Goal: Transaction & Acquisition: Purchase product/service

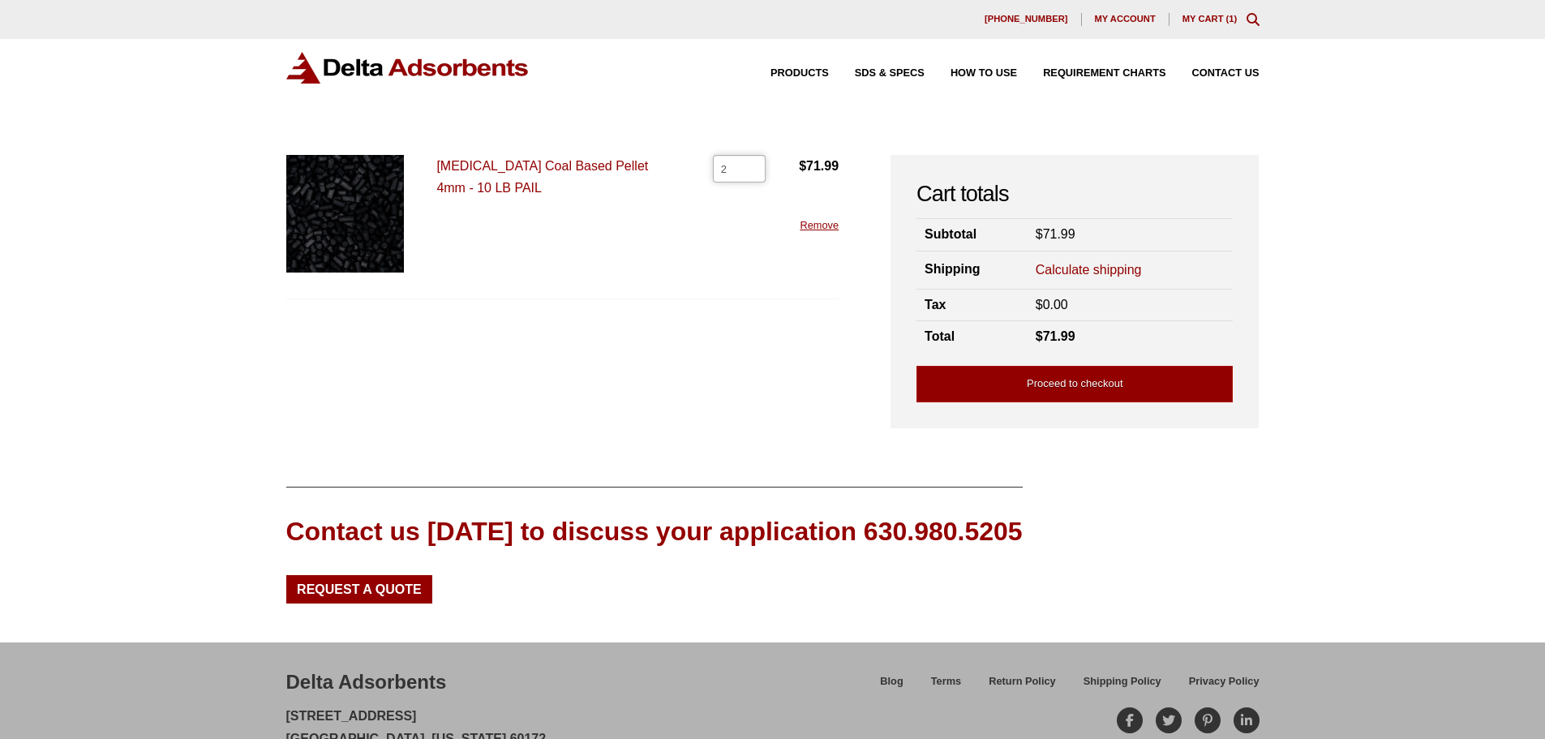
click at [754, 164] on input "2" at bounding box center [739, 169] width 53 height 28
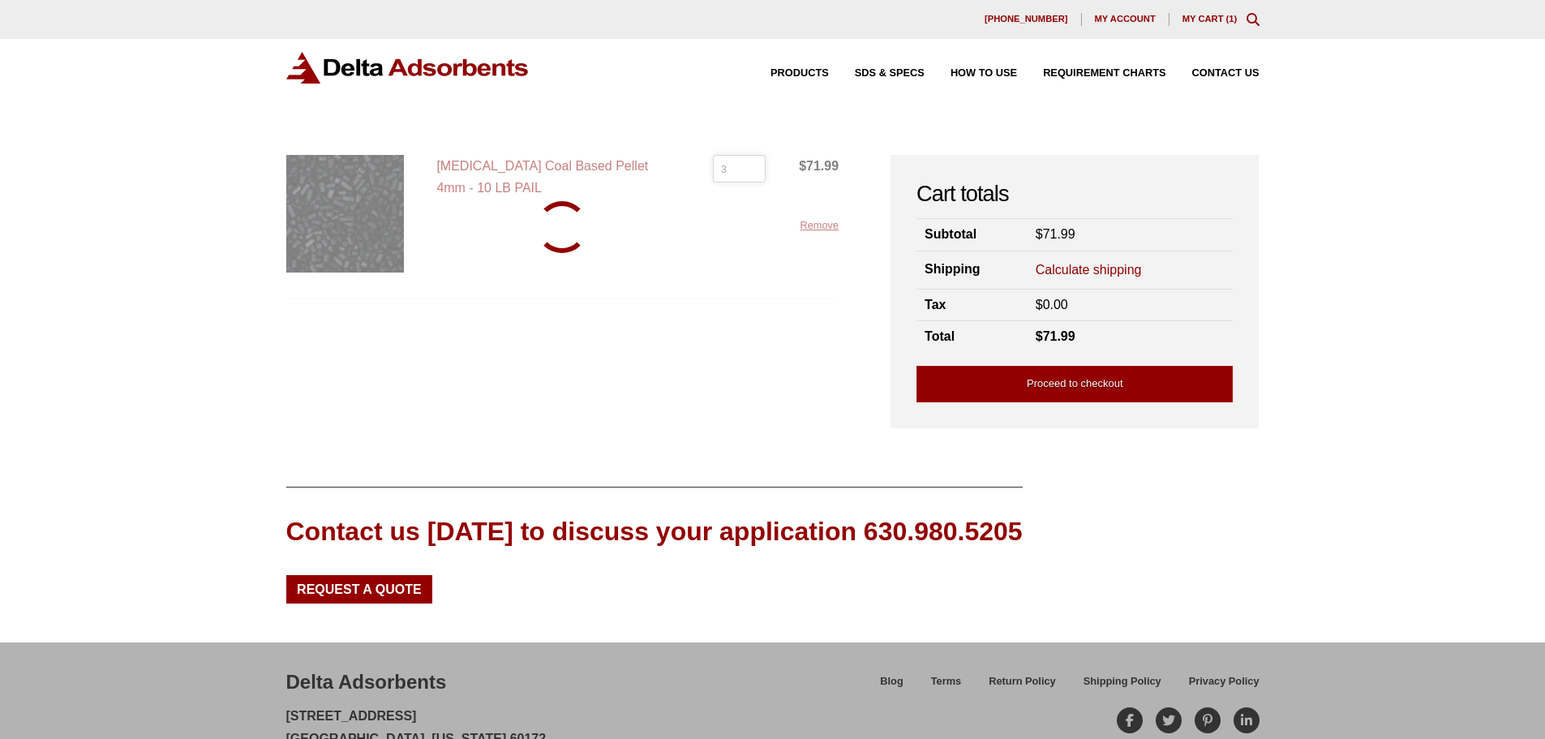
type input "3"
click at [754, 164] on input "3" at bounding box center [739, 169] width 53 height 28
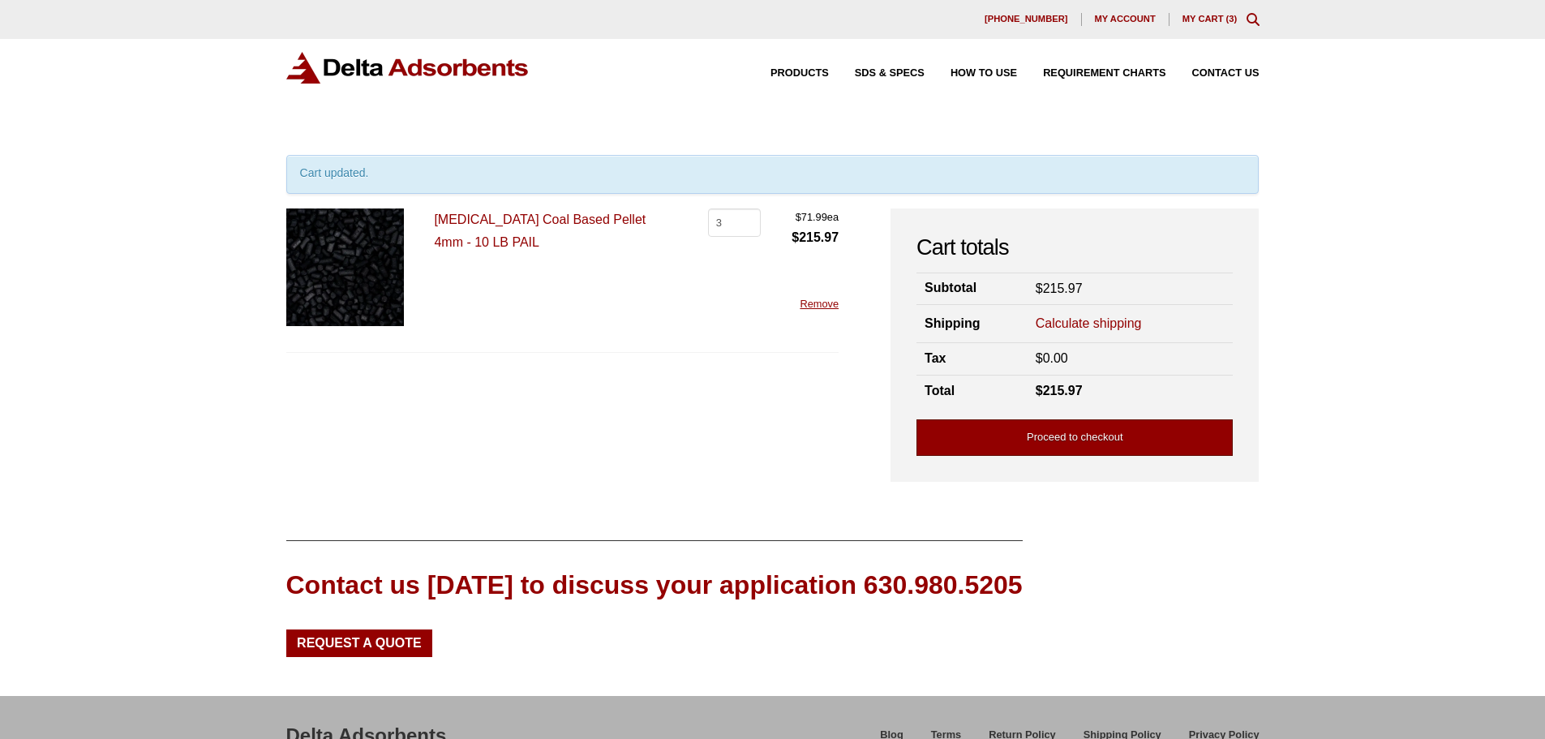
click at [1072, 438] on link "Proceed to checkout" at bounding box center [1075, 437] width 316 height 36
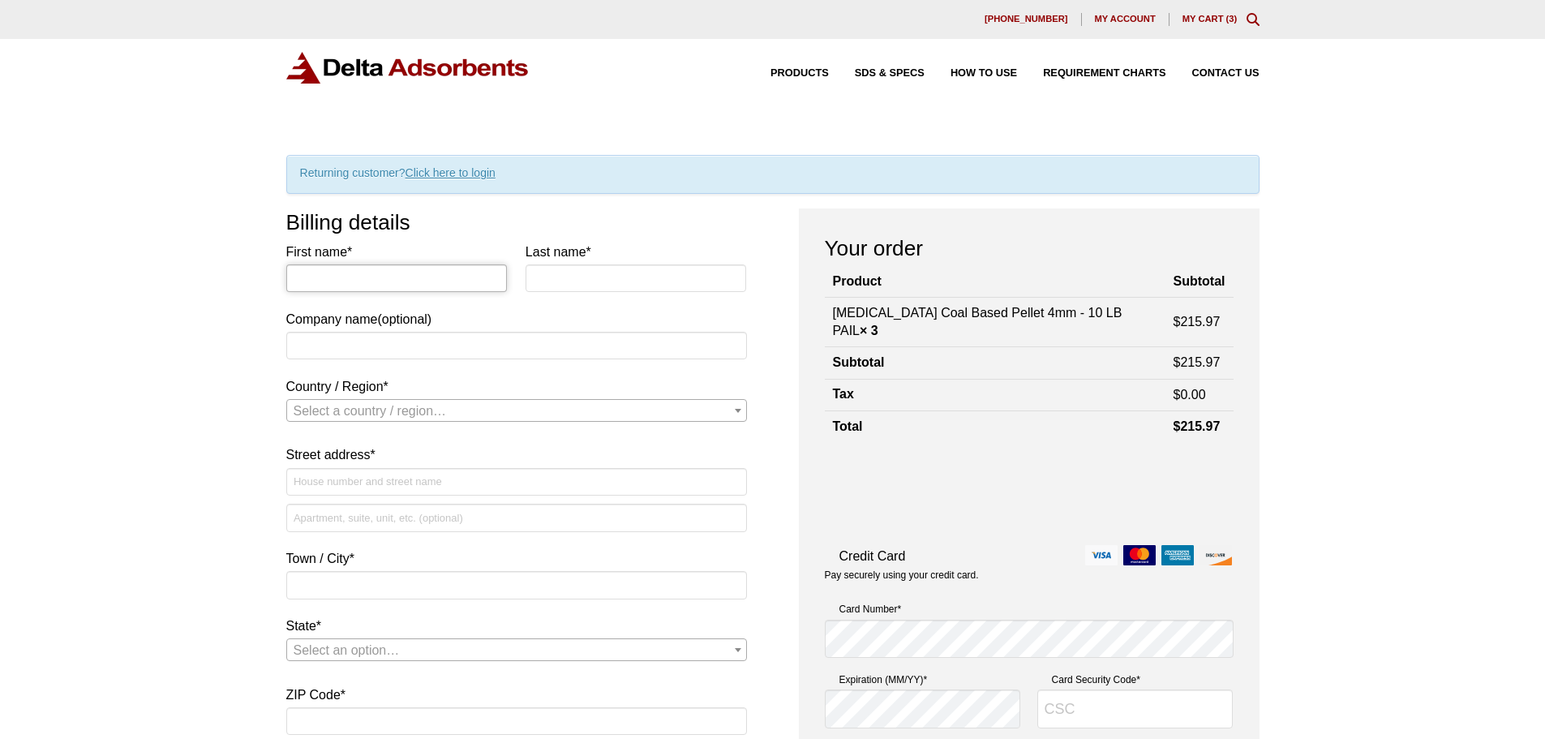
click at [417, 277] on input "First name *" at bounding box center [396, 278] width 221 height 28
type input "Jackie"
click at [549, 277] on input "Last name *" at bounding box center [636, 278] width 221 height 28
type input "Moseley"
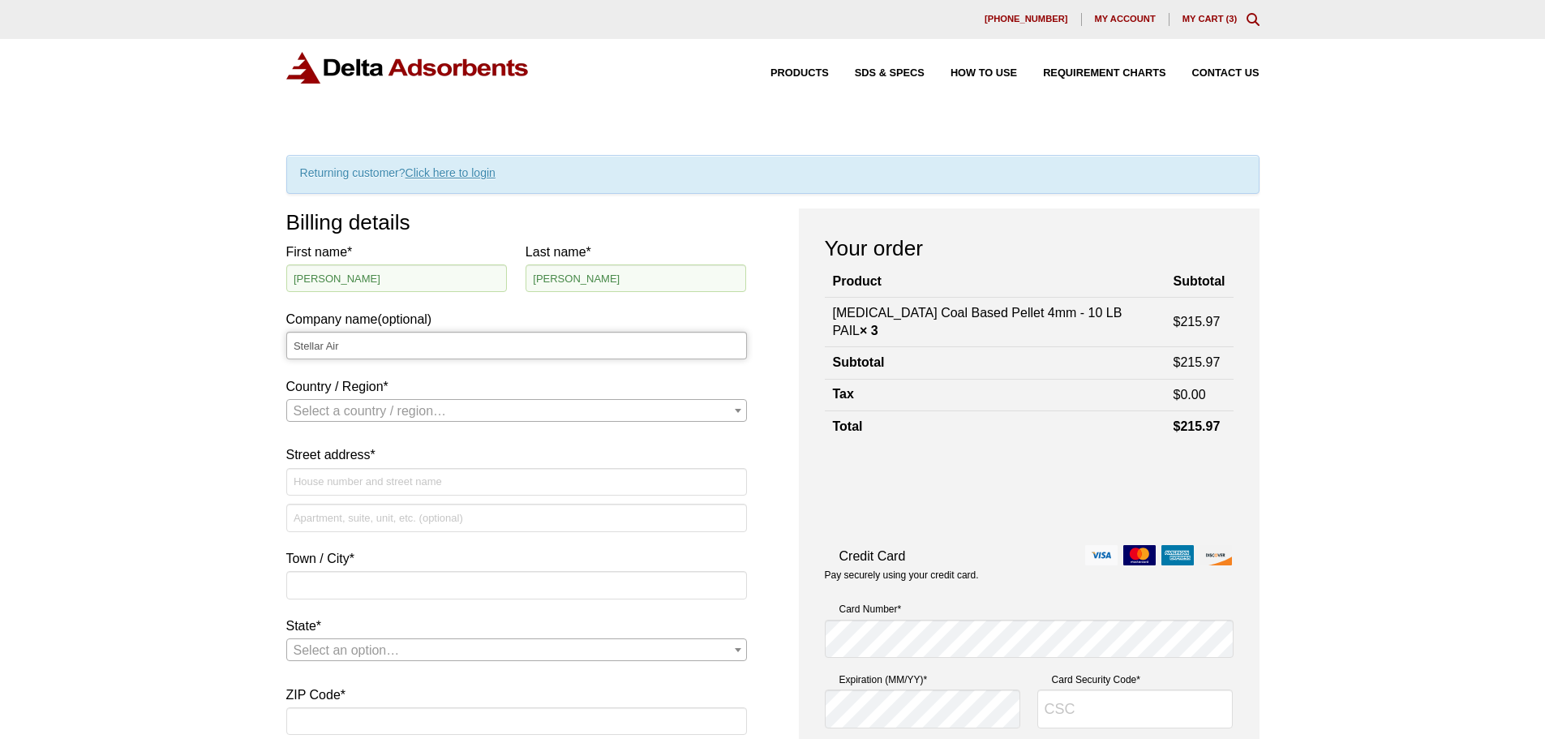
type input "Stellar Air"
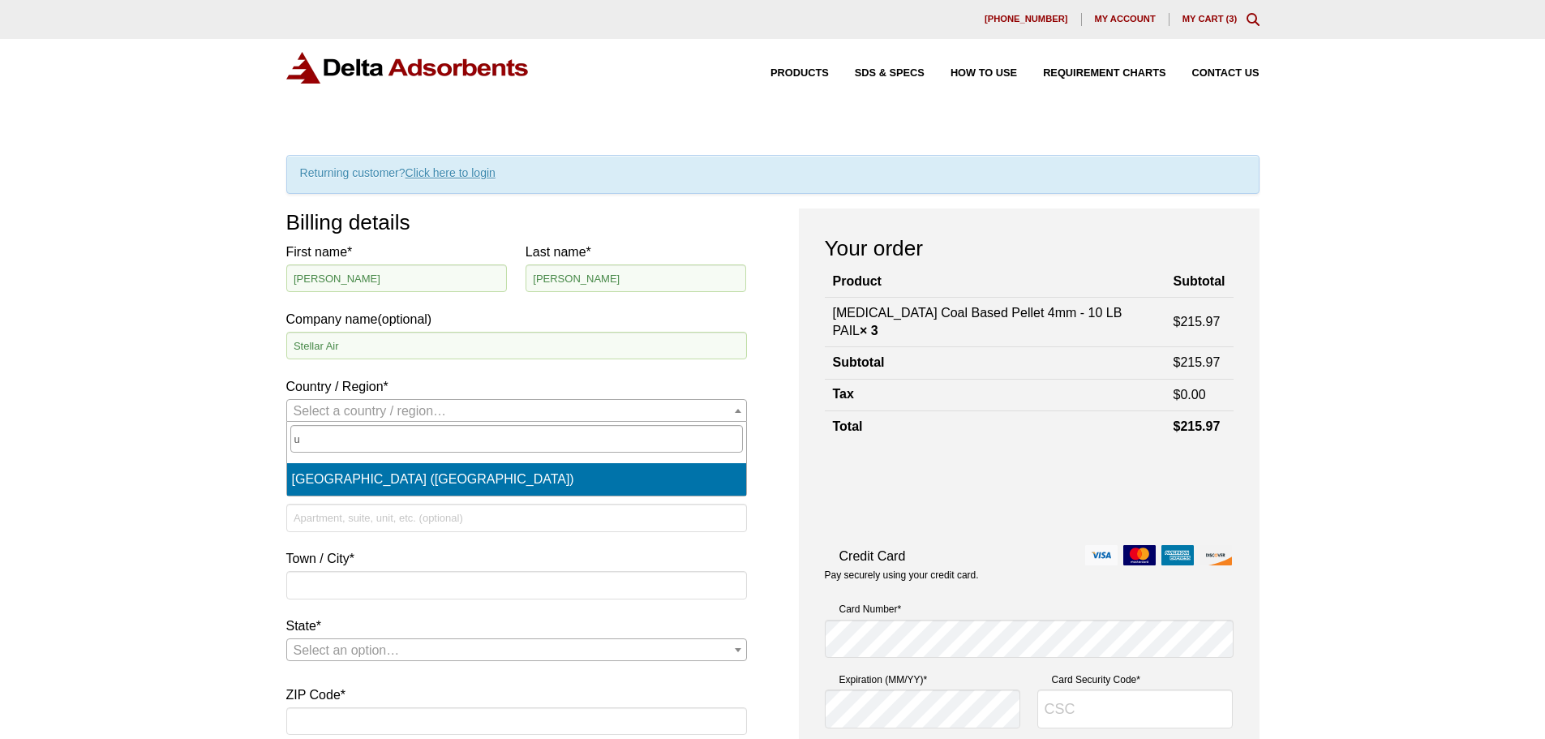
select select "US"
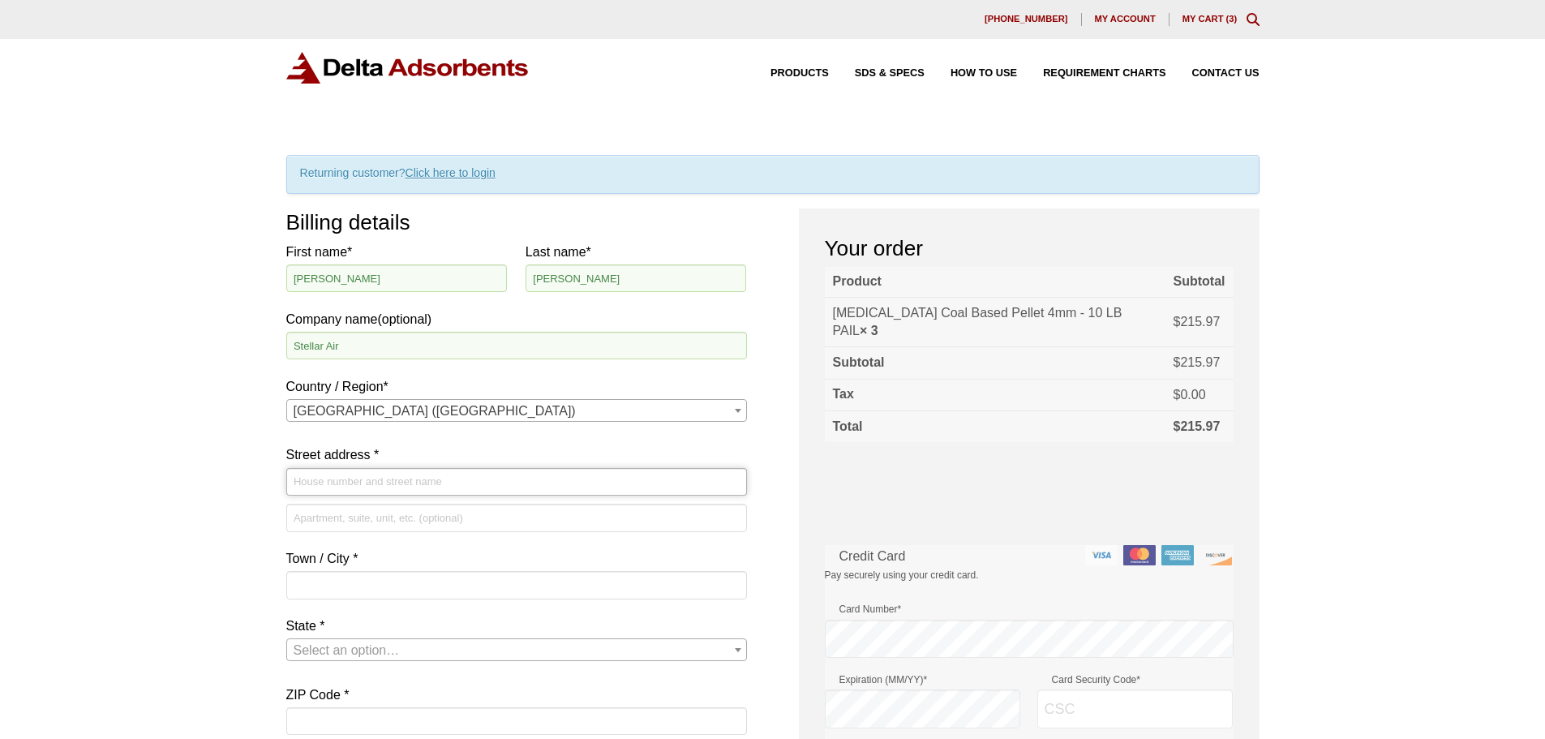
click at [334, 485] on input "Street address *" at bounding box center [516, 482] width 461 height 28
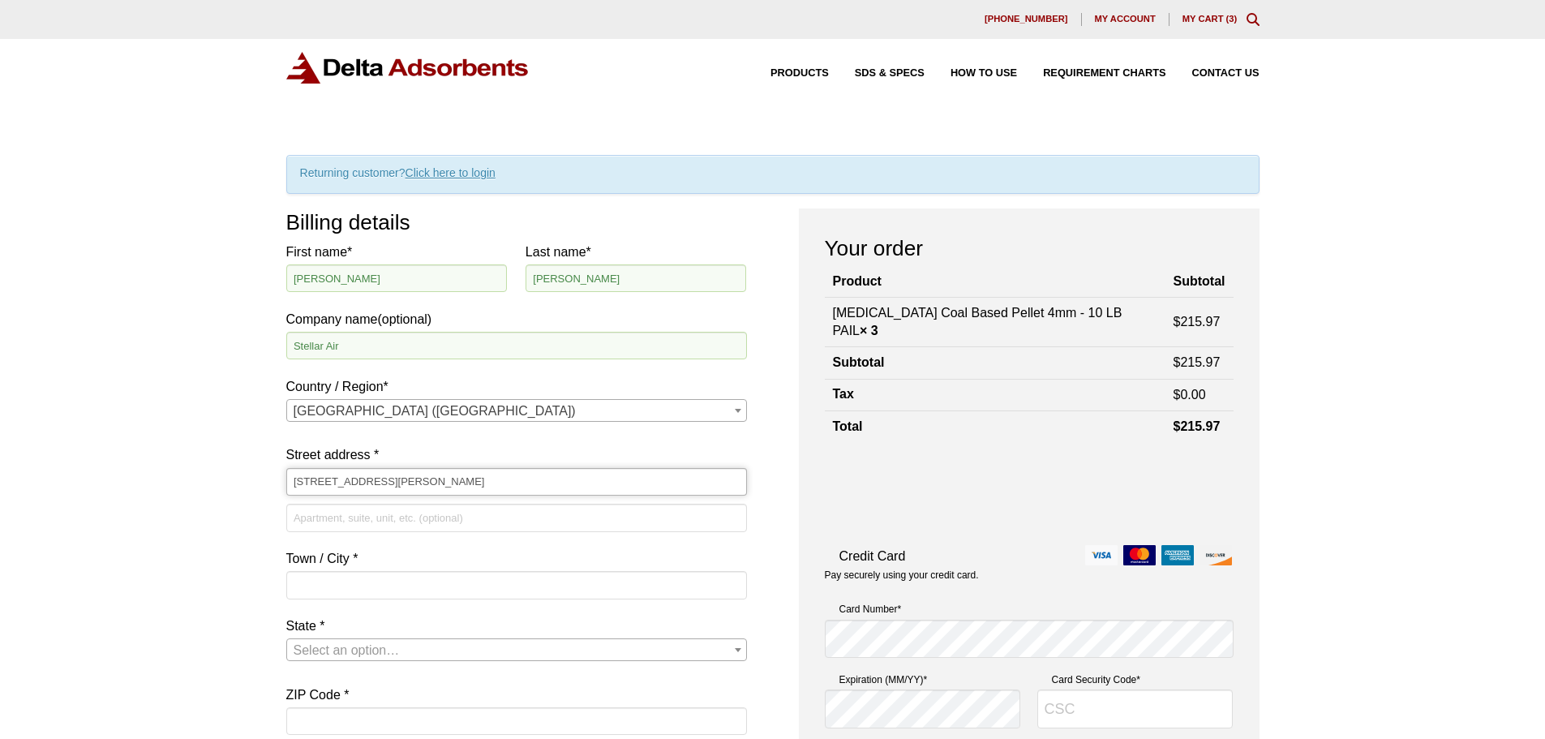
type input "455 Fleming Road"
type input "Suite B"
type input "Charleston"
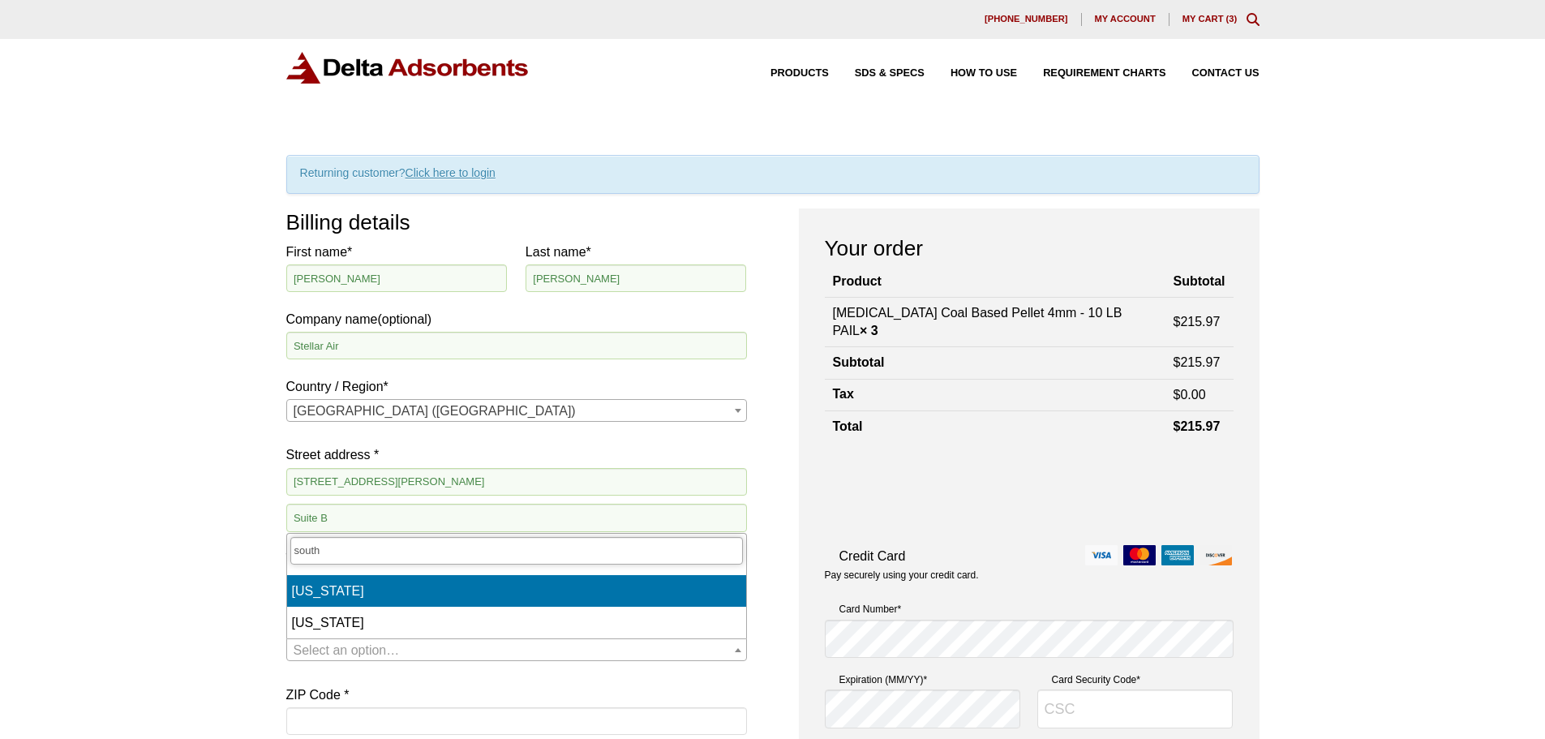
type input "south"
select select "SC"
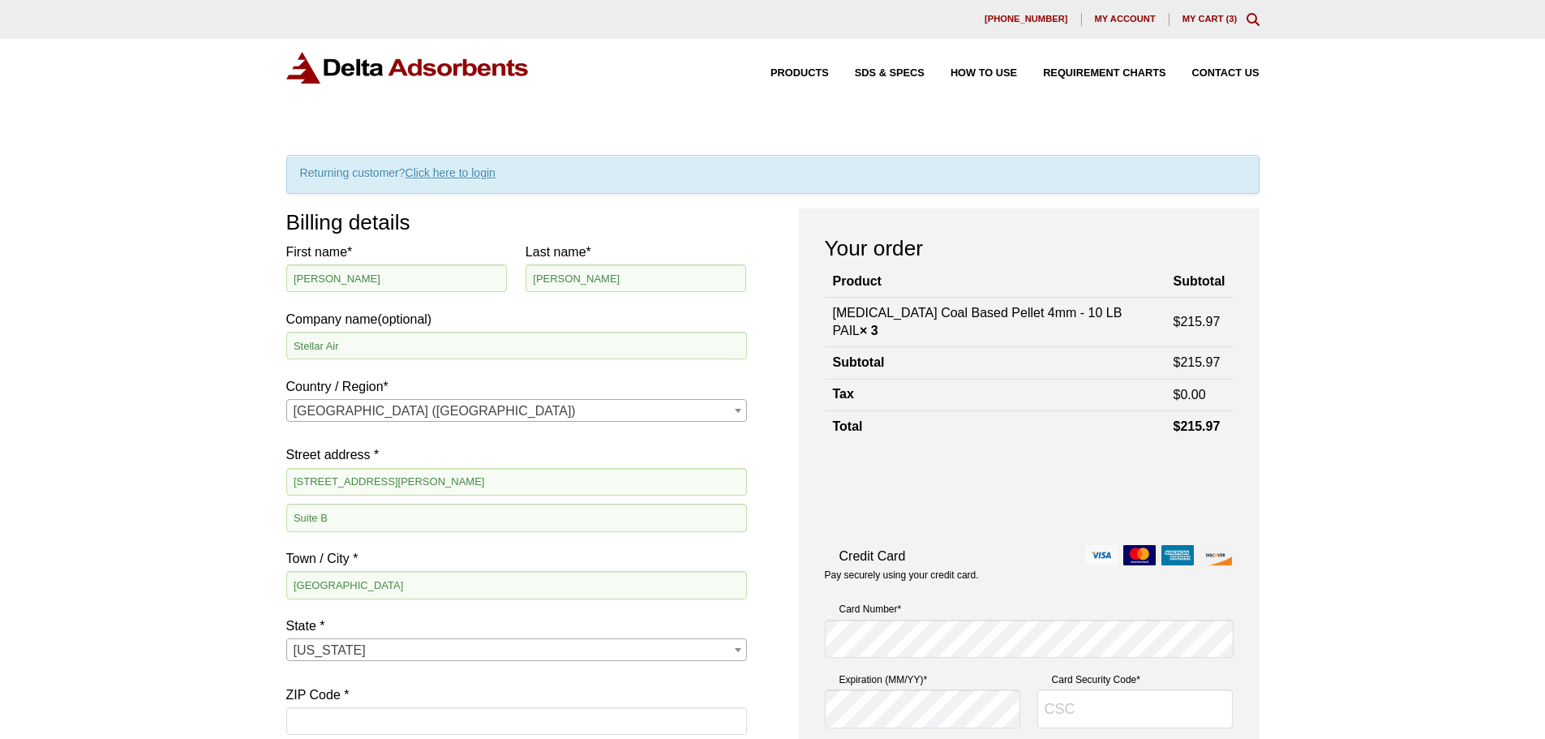
scroll to position [162, 0]
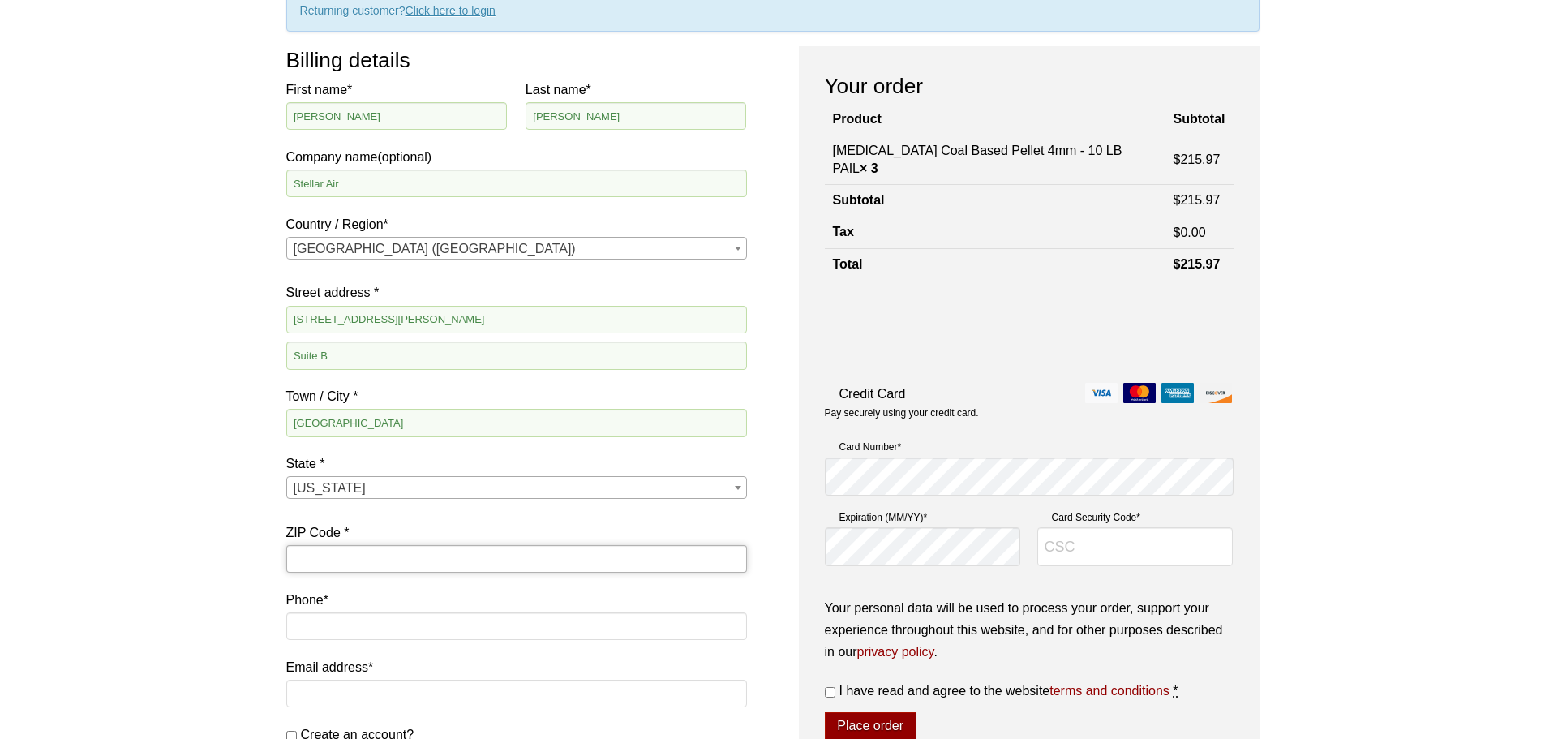
click at [349, 556] on input "ZIP Code *" at bounding box center [516, 559] width 461 height 28
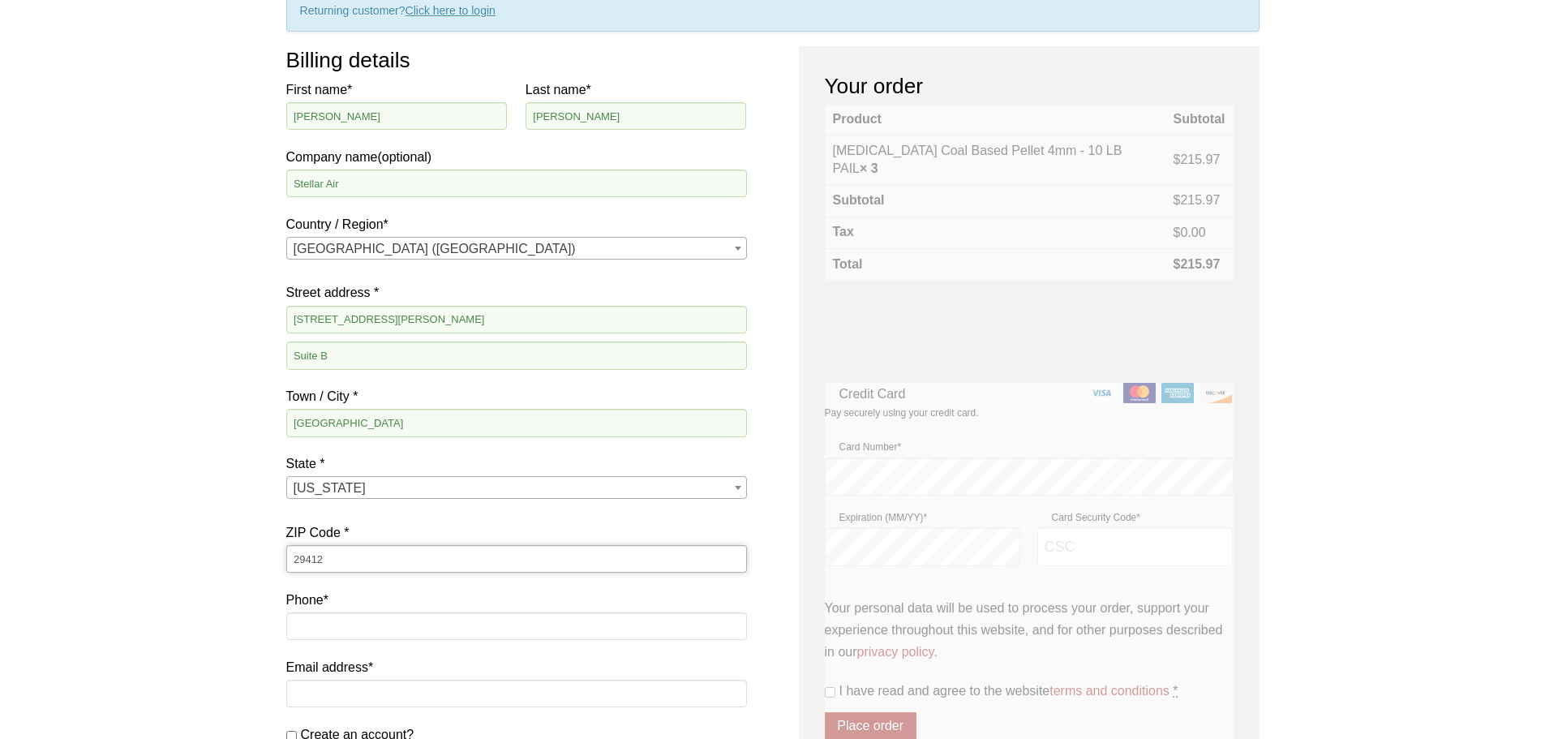
type input "29412"
click at [345, 621] on input "Phone *" at bounding box center [516, 626] width 461 height 28
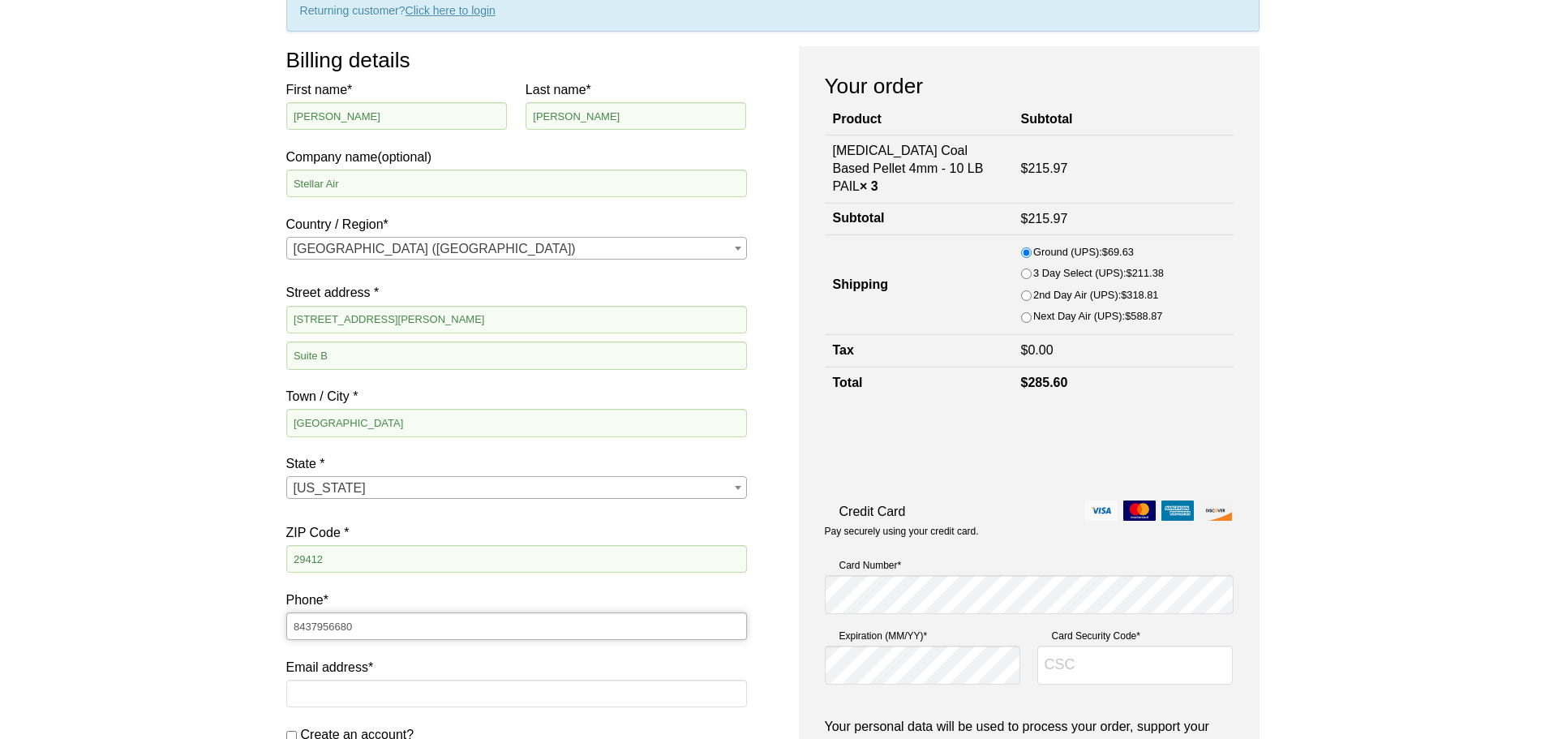
type input "8437956680"
click at [344, 706] on input "Email address *" at bounding box center [516, 694] width 461 height 28
type input "jmcghee@vencorinc.com"
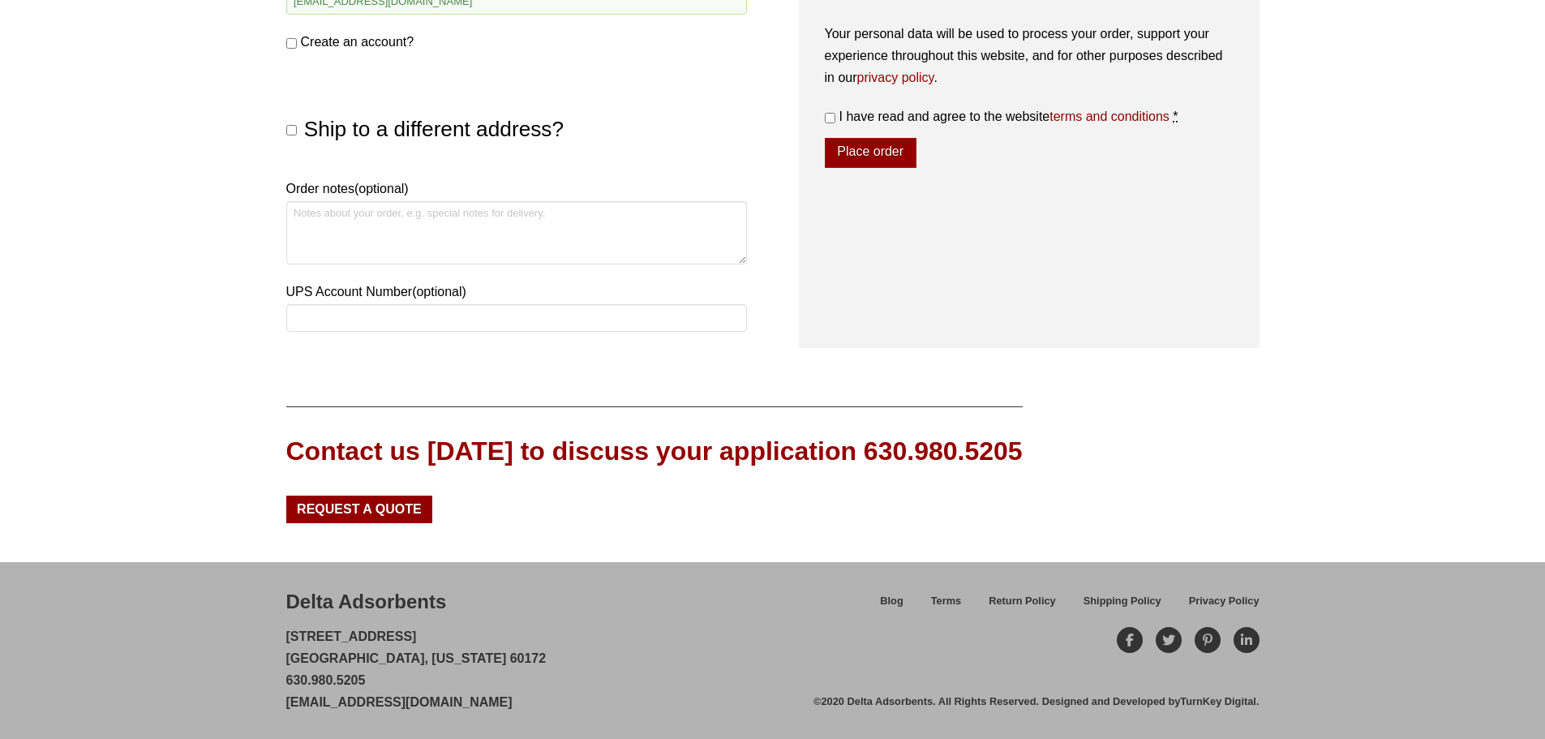
scroll to position [287, 0]
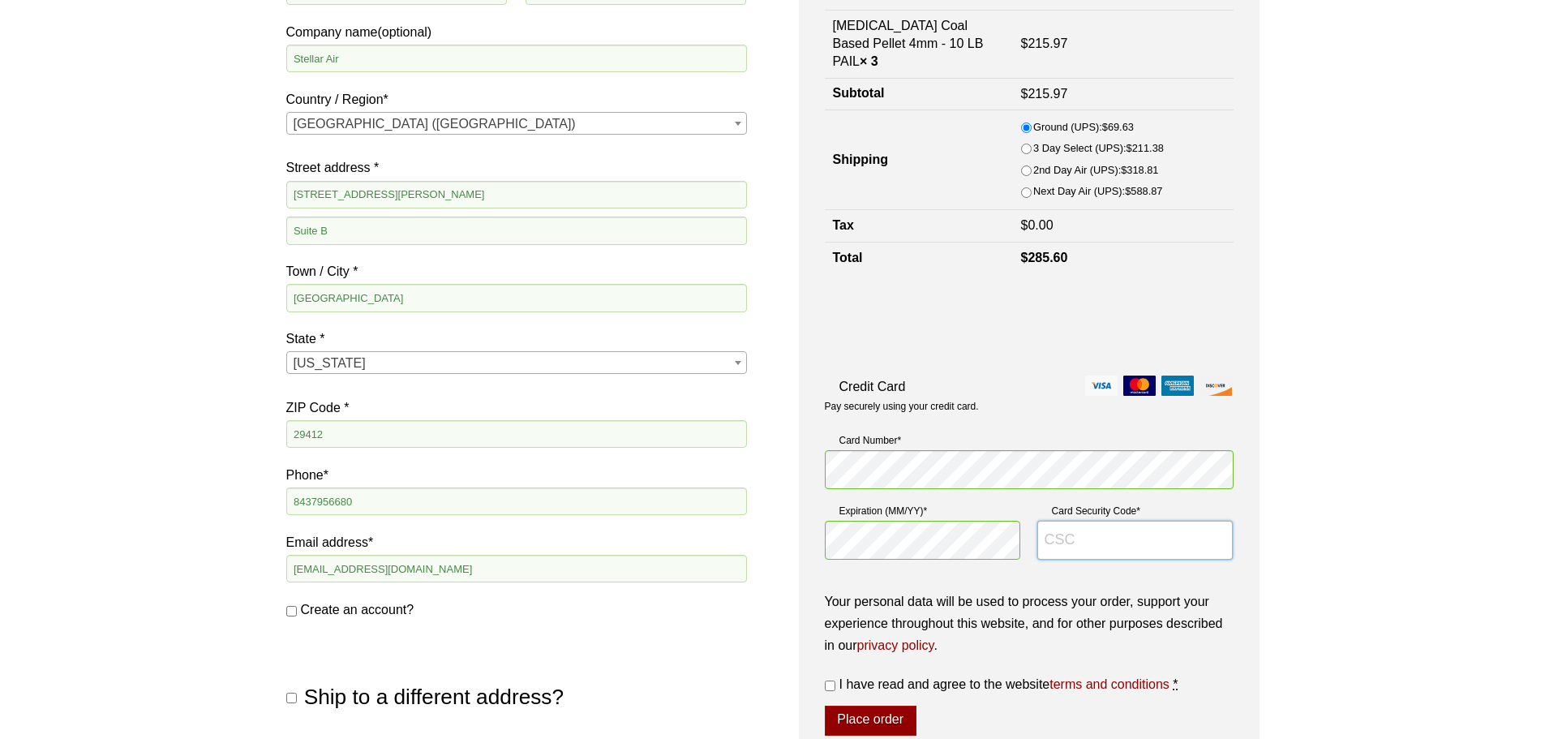
click at [1050, 543] on input "Card Security Code *" at bounding box center [1135, 540] width 196 height 39
type input "7207"
click at [828, 688] on input "I have read and agree to the website terms and conditions *" at bounding box center [830, 686] width 11 height 11
checkbox input "true"
click at [867, 723] on button "Place order" at bounding box center [871, 721] width 92 height 31
